Goal: Information Seeking & Learning: Learn about a topic

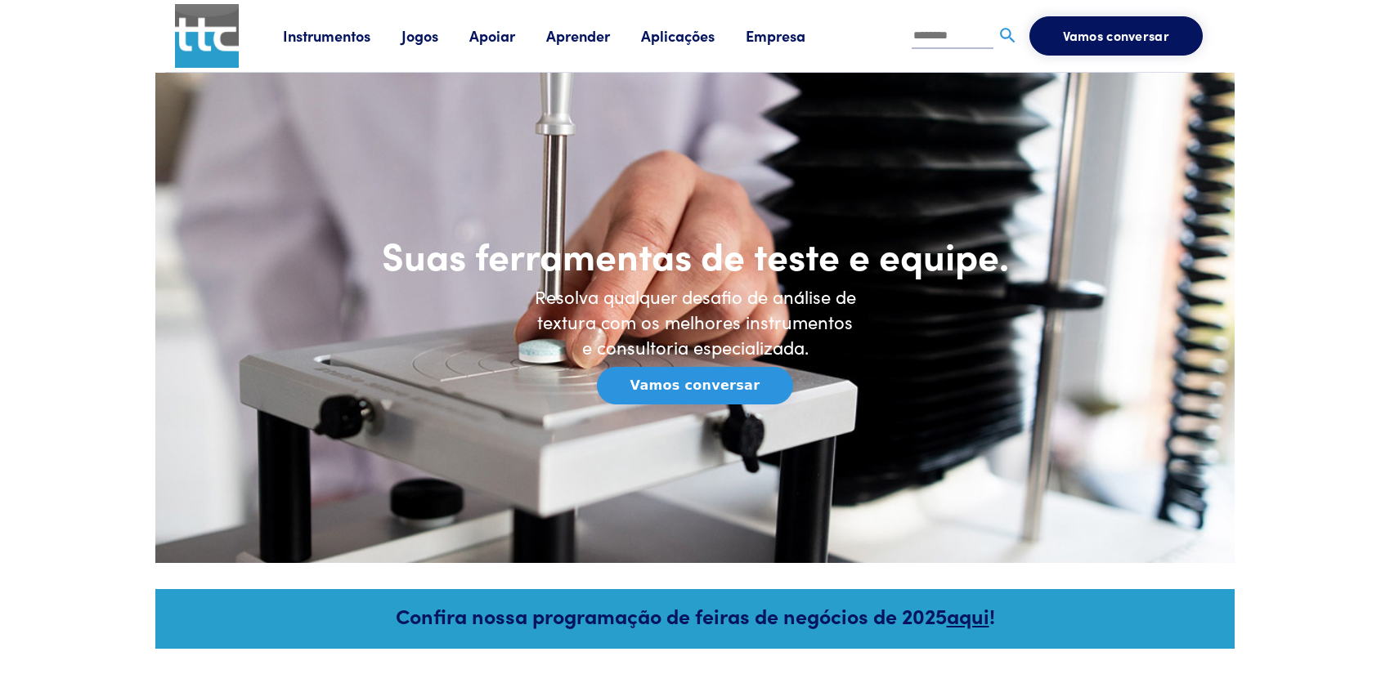
click at [354, 33] on font "Instrumentos" at bounding box center [326, 35] width 87 height 20
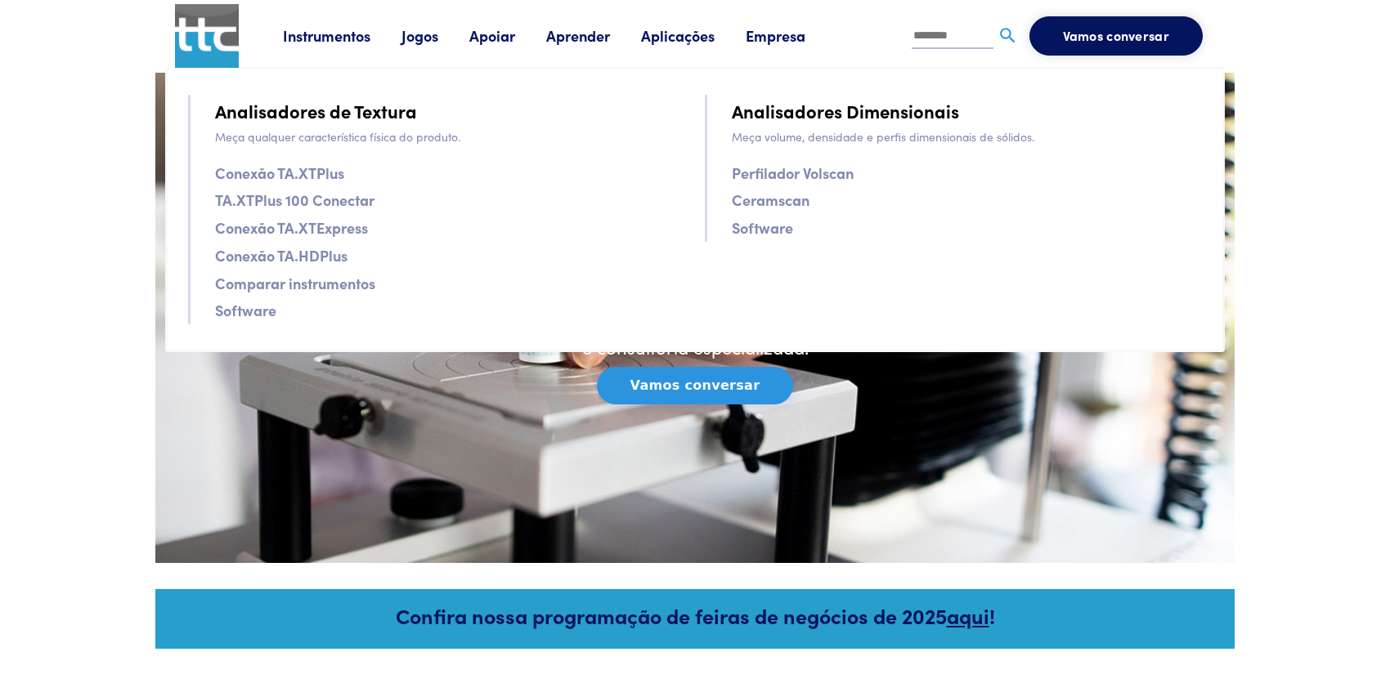
click at [768, 31] on font "Empresa" at bounding box center [776, 35] width 60 height 20
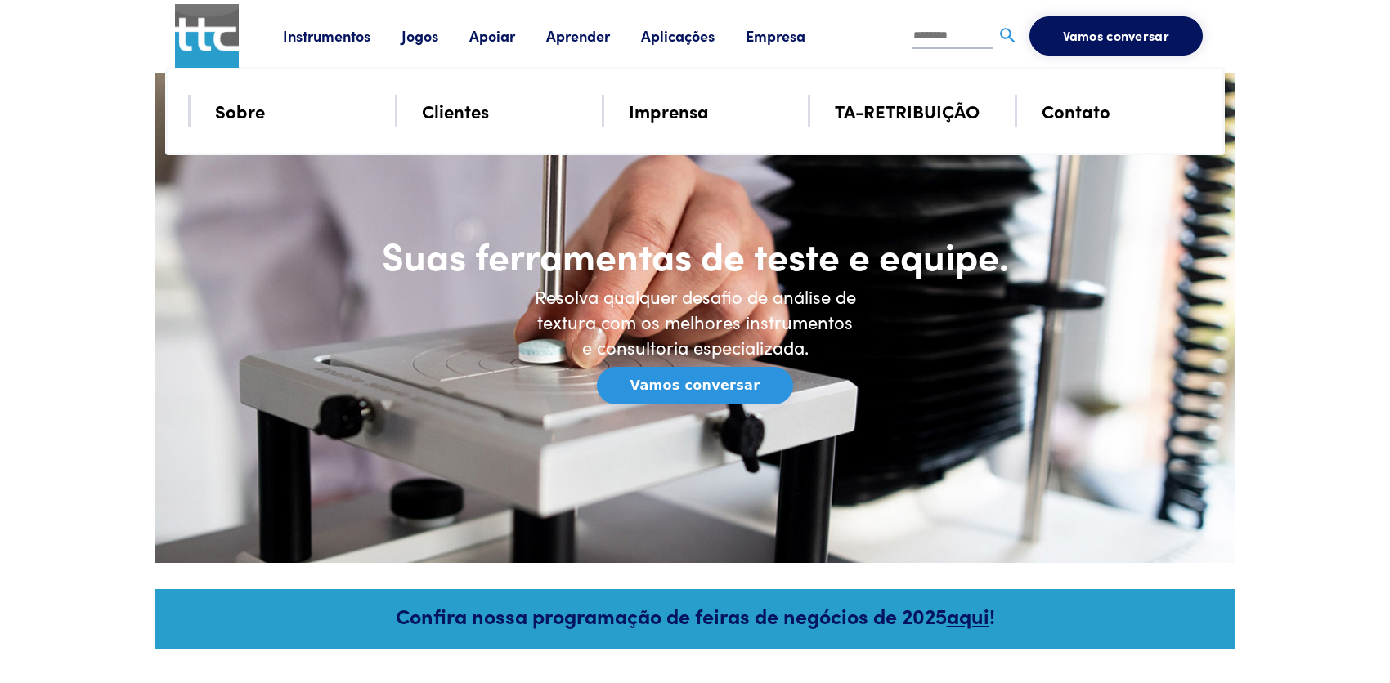
click at [952, 108] on font "TA-RETRIBUIÇÃO" at bounding box center [907, 110] width 145 height 25
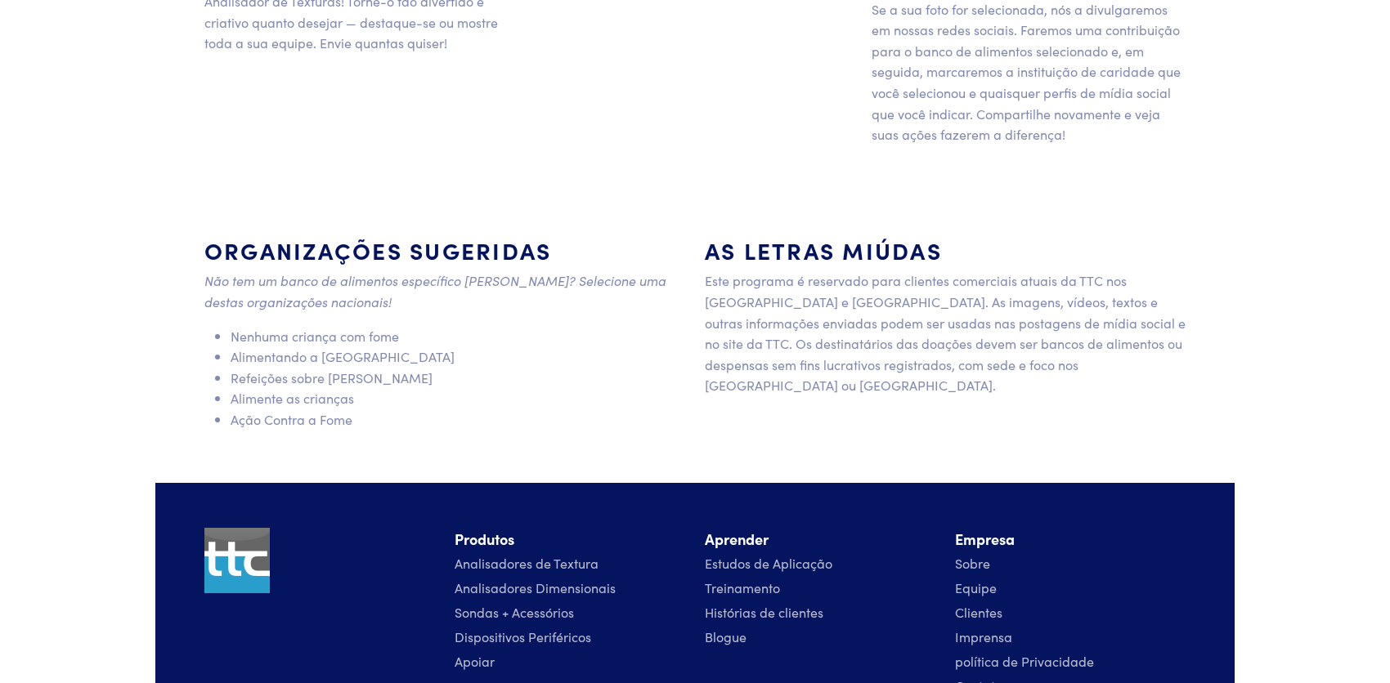
scroll to position [1294, 0]
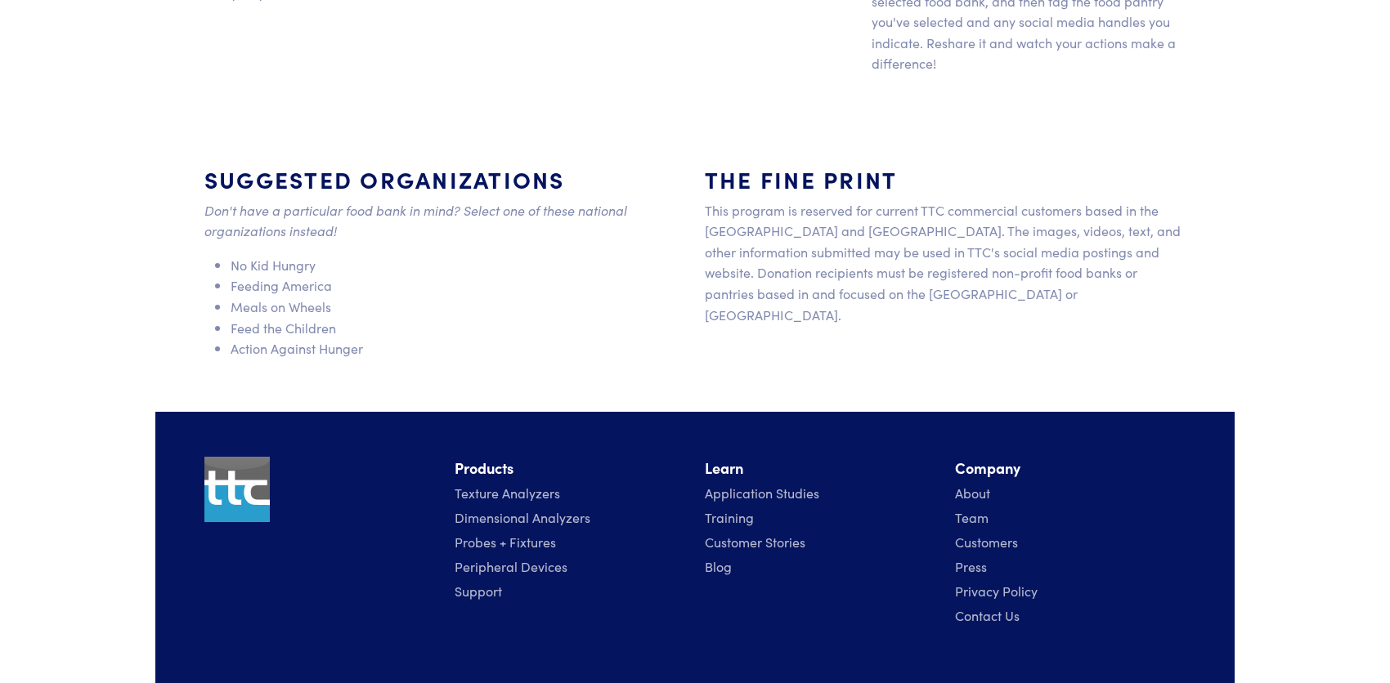
click at [1132, 132] on section "Suggested organizations Don't have a particular food bank in mind? Select one o…" at bounding box center [694, 269] width 1079 height 285
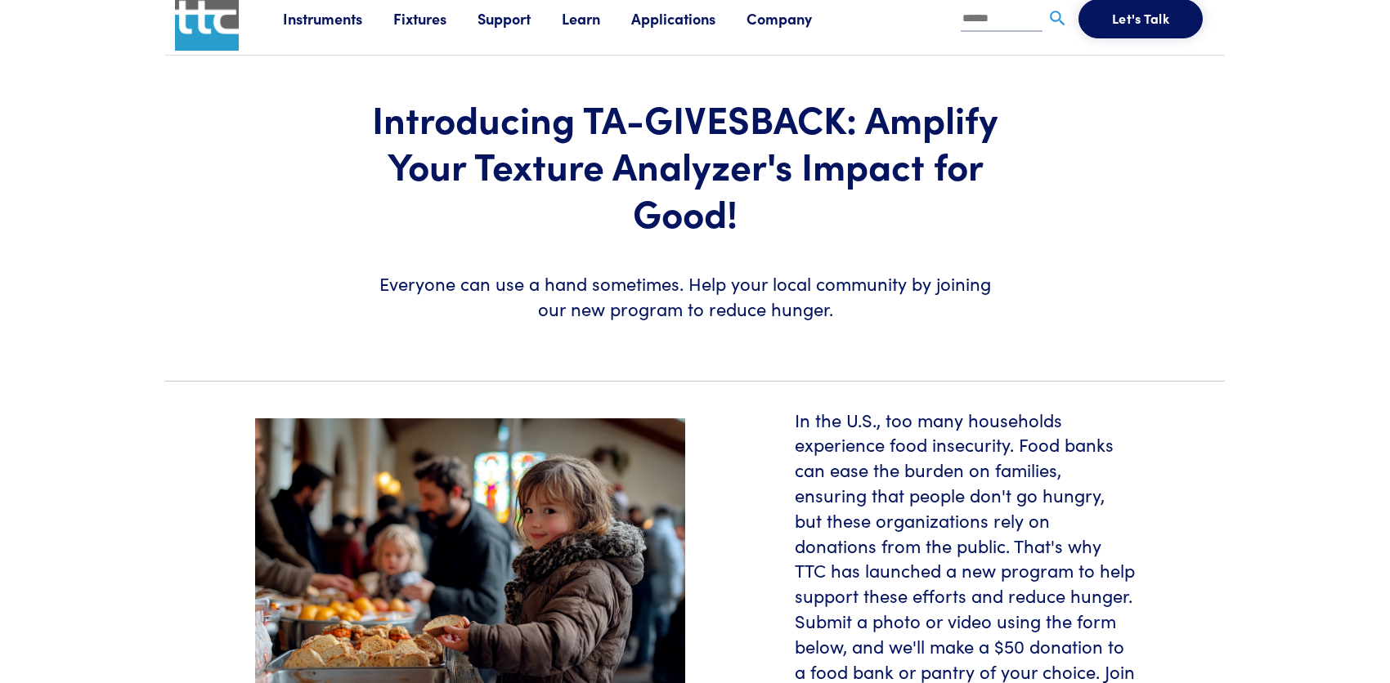
scroll to position [0, 0]
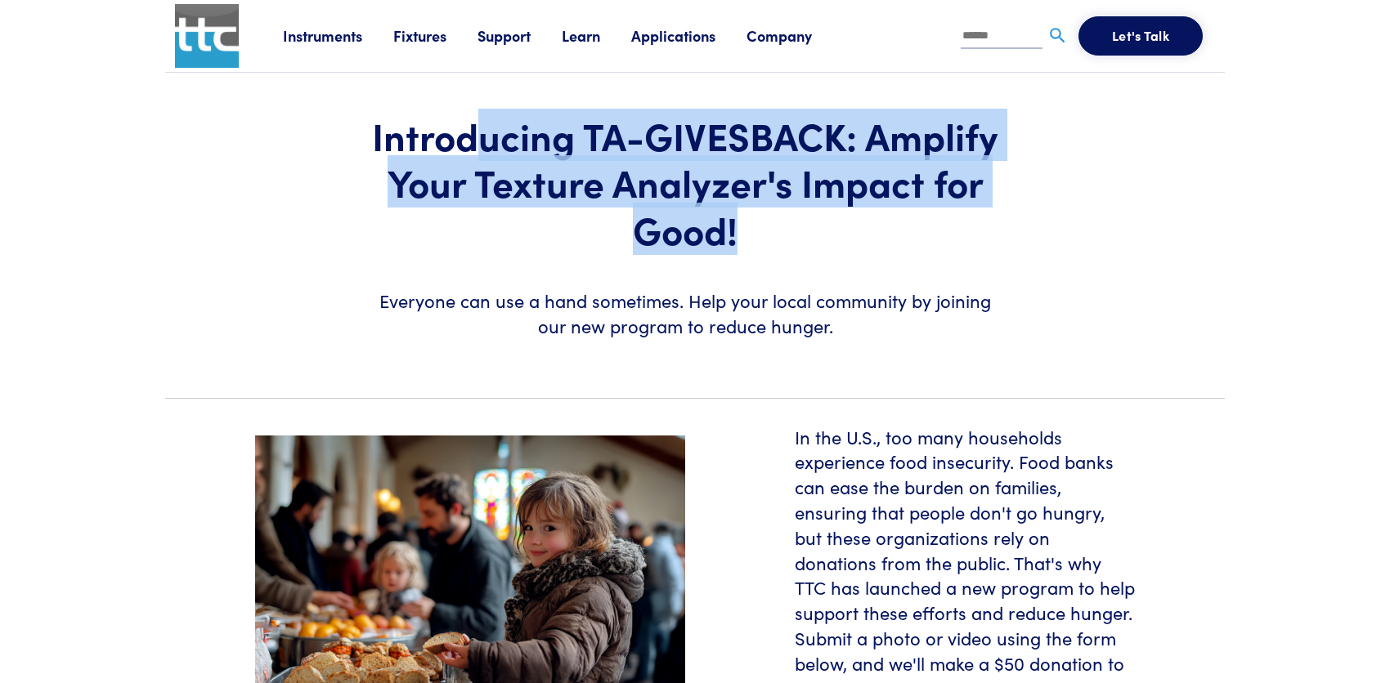
drag, startPoint x: 492, startPoint y: 132, endPoint x: 893, endPoint y: 226, distance: 411.3
click at [893, 226] on h1 "Introducing TA-GIVESBACK: Amplify Your Texture Analyzer's Impact for Good!" at bounding box center [685, 182] width 634 height 141
click at [787, 29] on link "Company" at bounding box center [794, 35] width 96 height 20
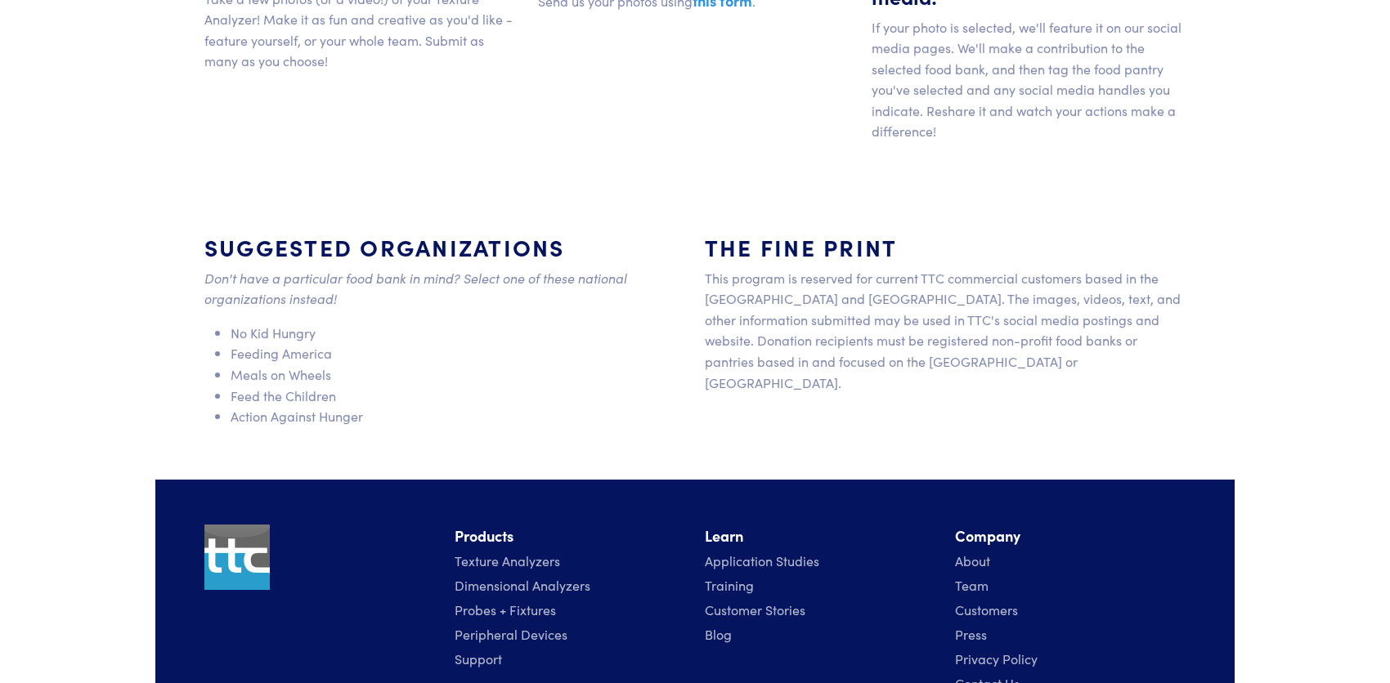
scroll to position [1308, 0]
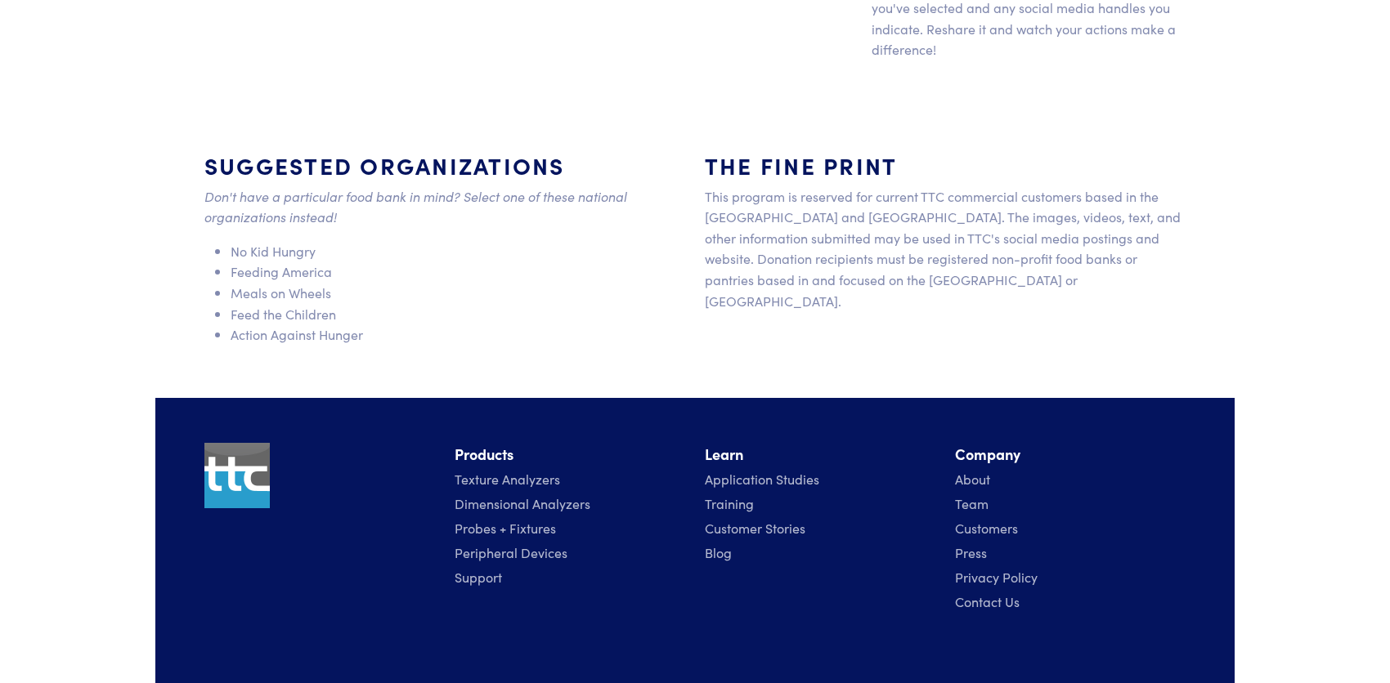
click at [510, 483] on link "Texture Analyzers" at bounding box center [507, 479] width 105 height 18
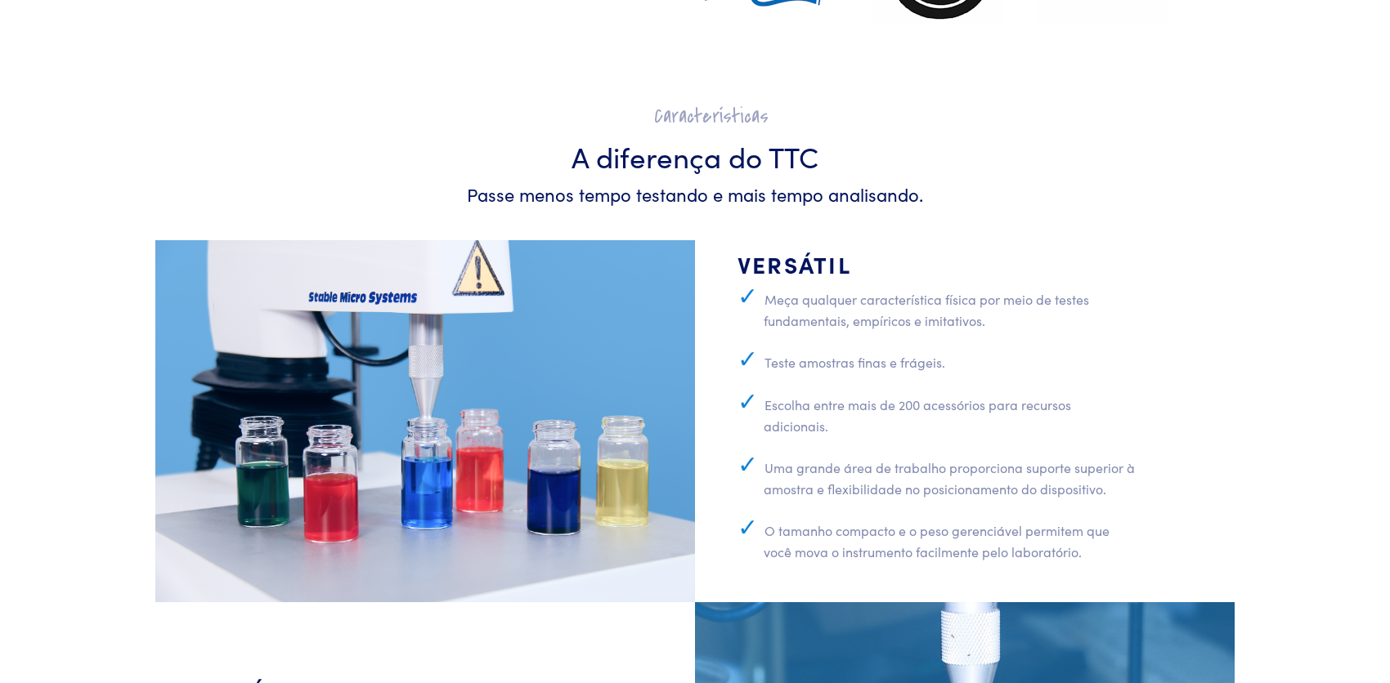
scroll to position [4749, 0]
